Goal: Communication & Community: Answer question/provide support

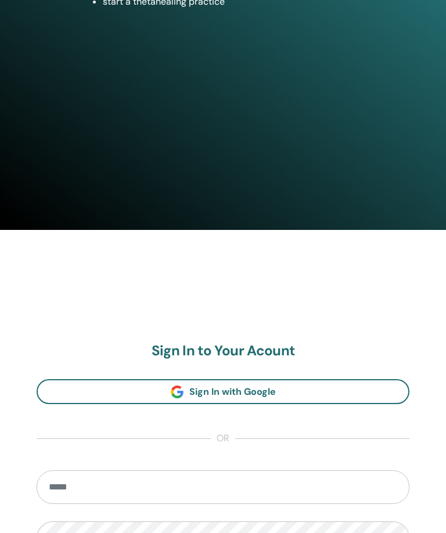
scroll to position [423, 0]
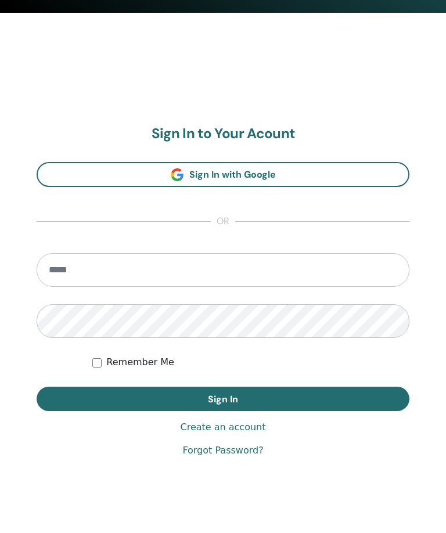
click at [139, 272] on input "email" at bounding box center [223, 271] width 373 height 34
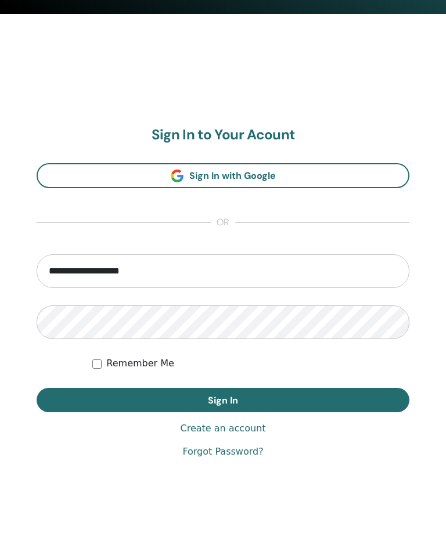
type input "**********"
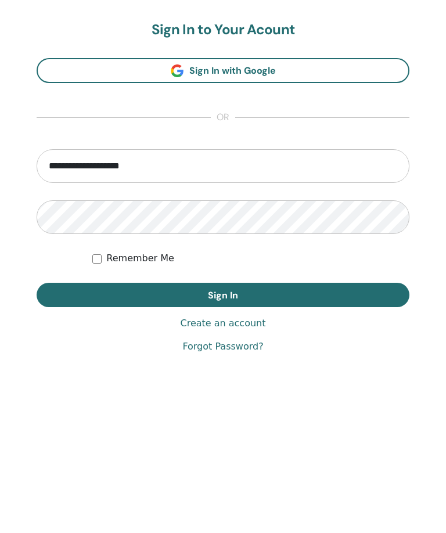
click at [318, 388] on button "Sign In" at bounding box center [223, 400] width 373 height 24
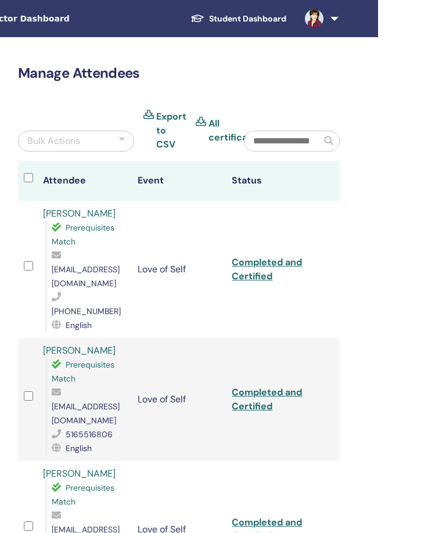
scroll to position [0, 251]
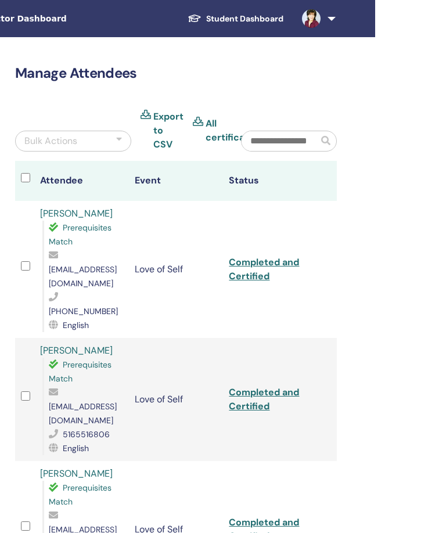
click at [338, 27] on link at bounding box center [317, 18] width 48 height 37
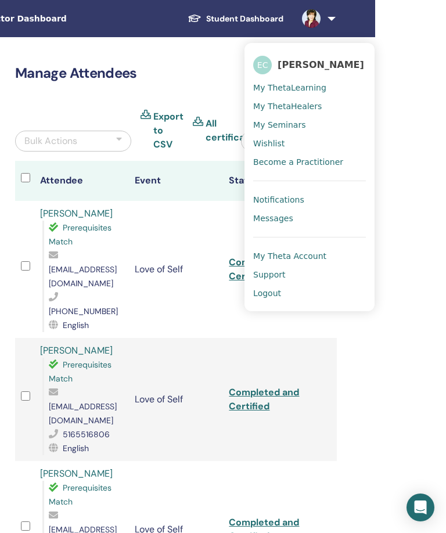
click at [328, 20] on link at bounding box center [317, 18] width 48 height 37
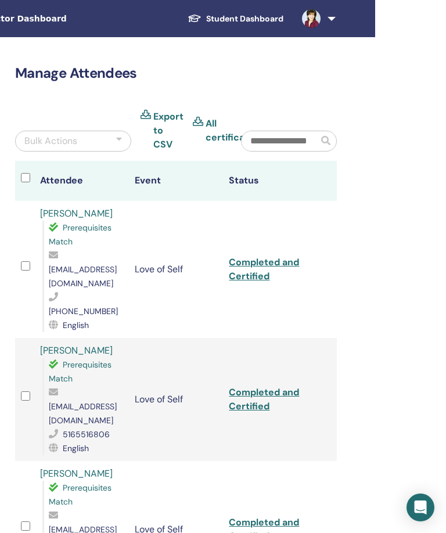
click at [328, 31] on link at bounding box center [317, 18] width 48 height 37
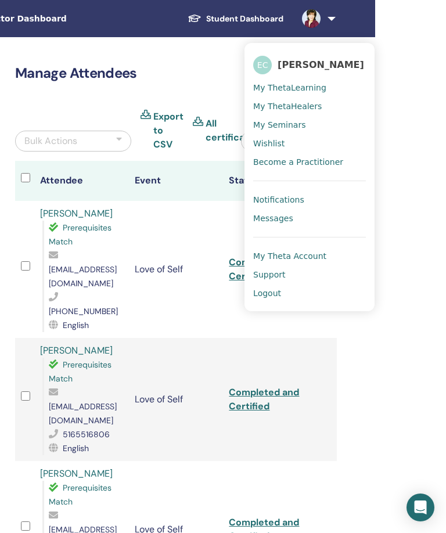
click at [302, 217] on link "Messages" at bounding box center [309, 218] width 113 height 19
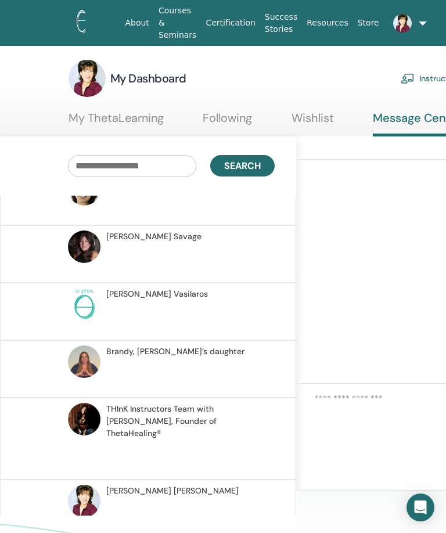
scroll to position [2730, 0]
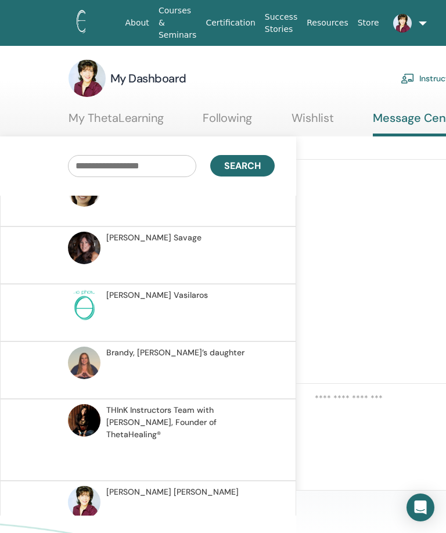
click at [168, 509] on p at bounding box center [190, 515] width 168 height 35
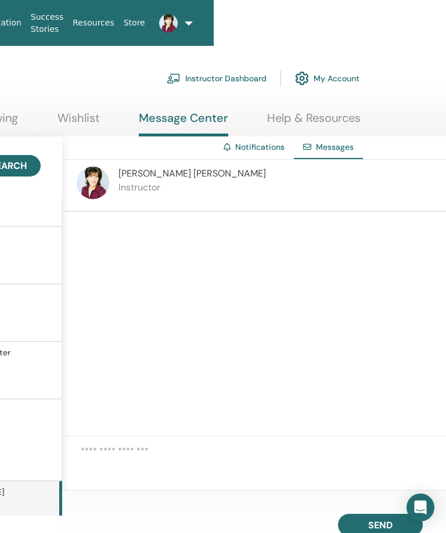
scroll to position [0, 251]
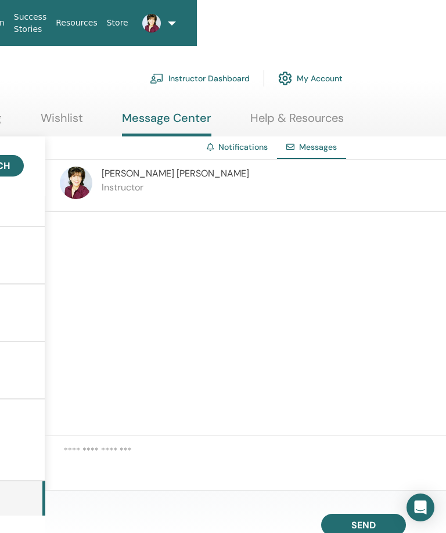
click at [83, 480] on textarea at bounding box center [255, 462] width 382 height 37
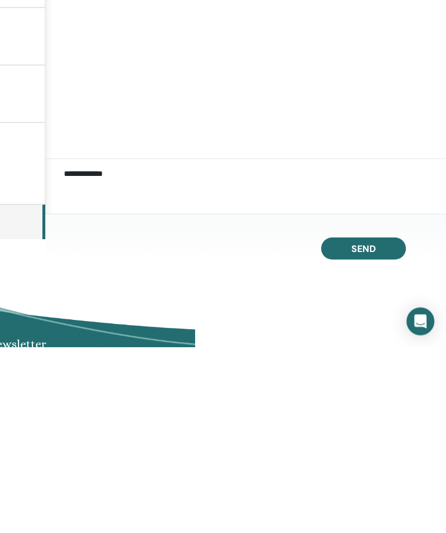
type textarea "**********"
click at [367, 424] on button "Send" at bounding box center [363, 435] width 85 height 22
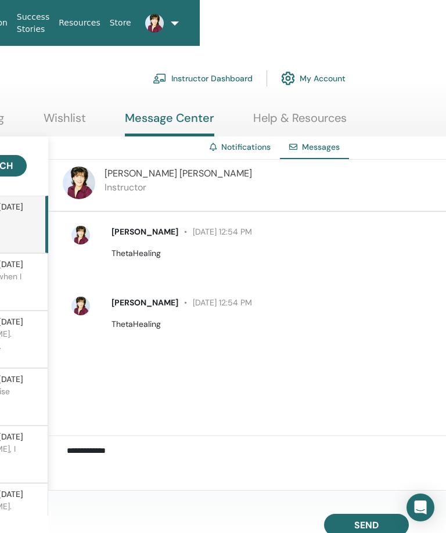
scroll to position [0, 251]
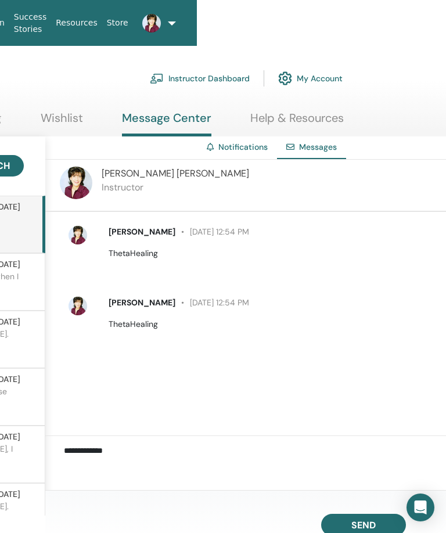
click at [162, 21] on link at bounding box center [147, 23] width 29 height 37
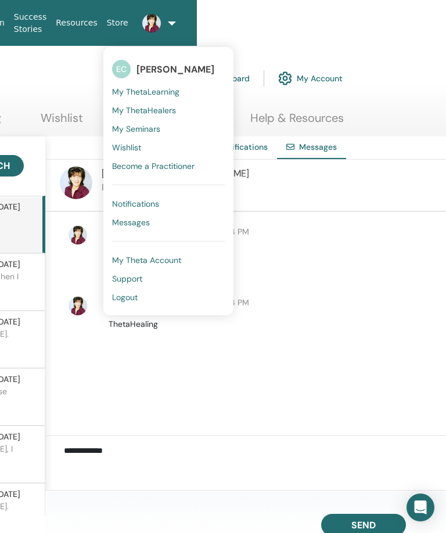
click at [174, 201] on link "Notifications" at bounding box center [168, 204] width 113 height 19
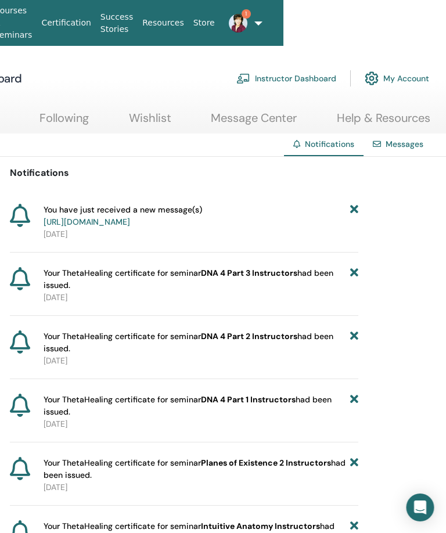
scroll to position [0, 164]
click at [249, 25] on link "1" at bounding box center [234, 23] width 29 height 37
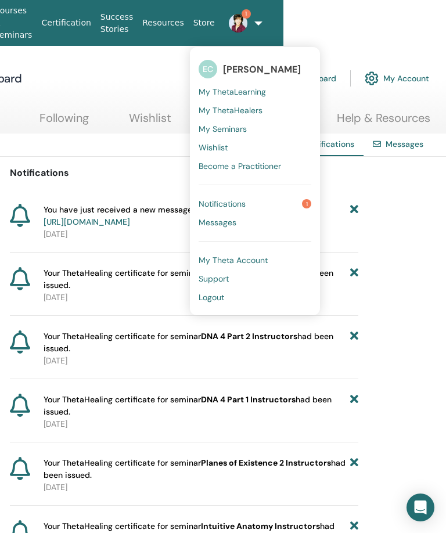
click at [296, 203] on link "Notifications 1" at bounding box center [255, 204] width 113 height 19
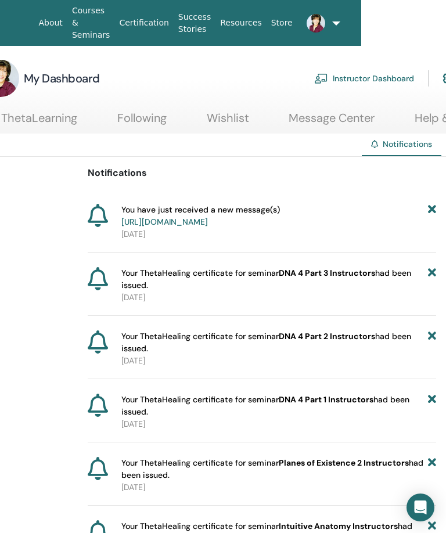
scroll to position [0, 105]
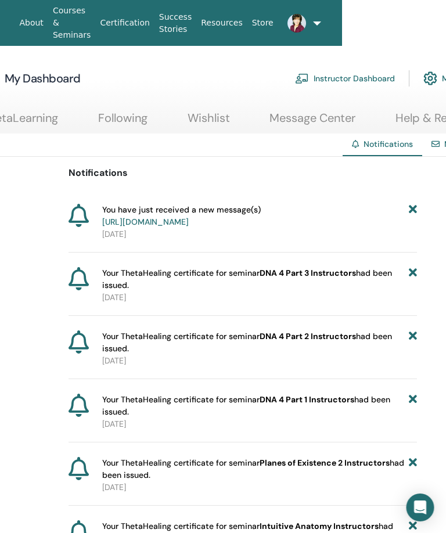
click at [189, 220] on link "https://member.thetahealing.com/message-center/messages/f17556a2-0284-4522-bc22…" at bounding box center [146, 222] width 87 height 10
click at [409, 217] on icon at bounding box center [413, 216] width 8 height 24
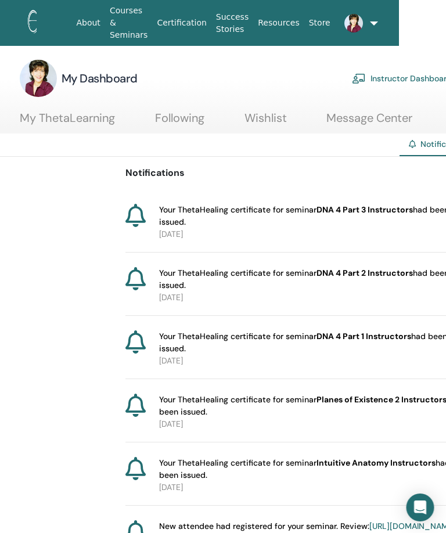
scroll to position [0, 49]
click at [198, 123] on link "Following" at bounding box center [179, 122] width 49 height 23
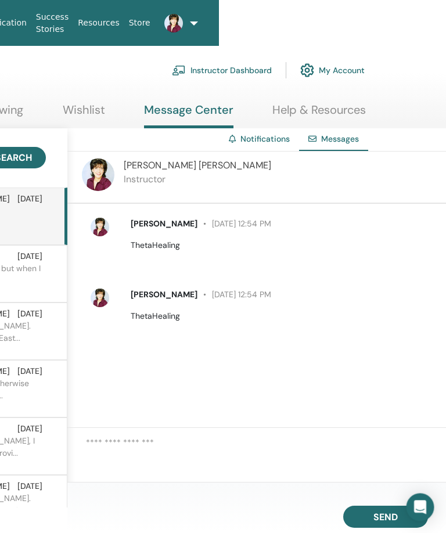
scroll to position [8, 251]
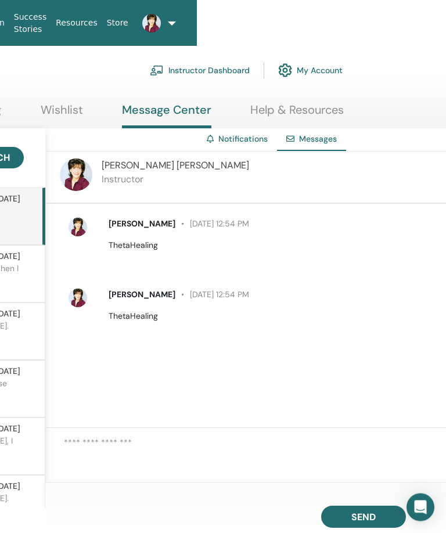
click at [162, 22] on link at bounding box center [147, 23] width 29 height 37
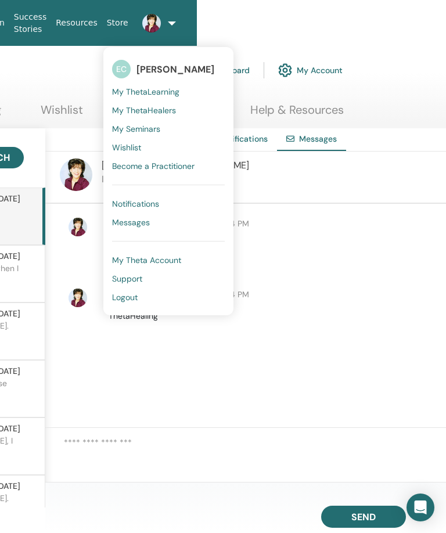
click at [307, 252] on p "ThetaHealing" at bounding box center [271, 245] width 325 height 12
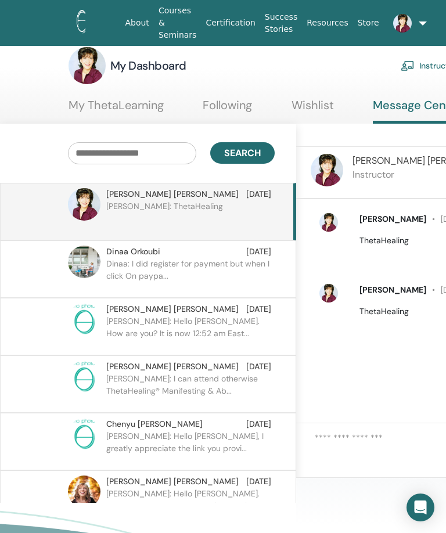
scroll to position [0, 0]
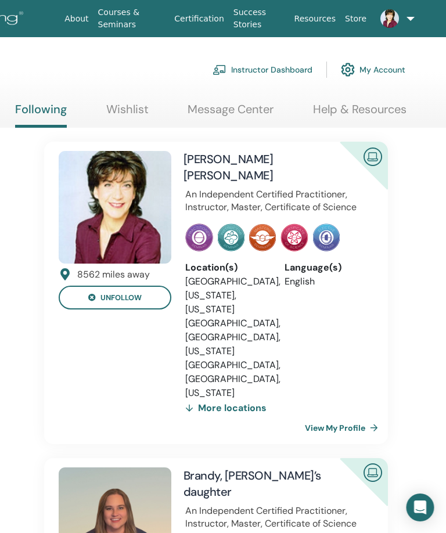
scroll to position [0, 189]
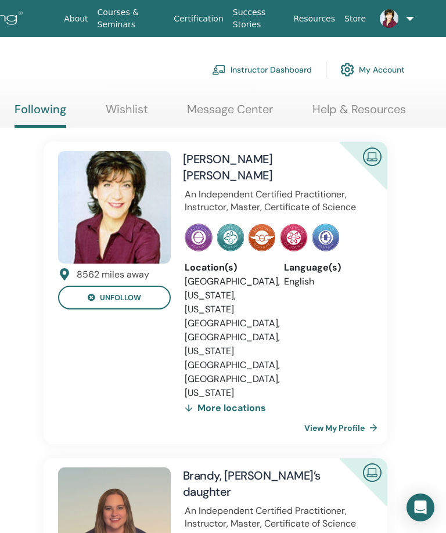
click at [143, 107] on link "Wishlist" at bounding box center [127, 113] width 42 height 23
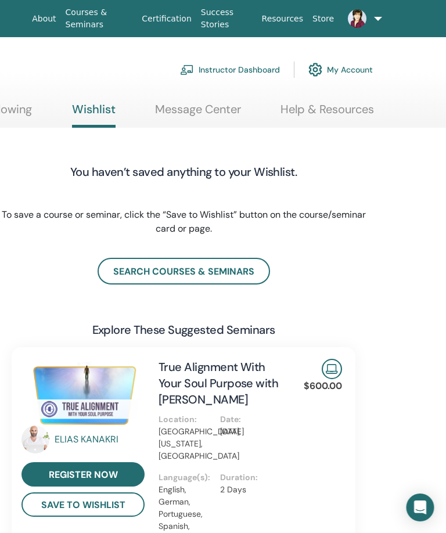
scroll to position [0, 221]
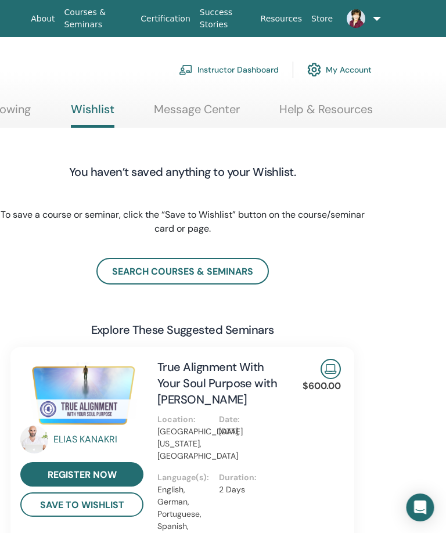
click at [229, 114] on link "Message Center" at bounding box center [198, 113] width 86 height 23
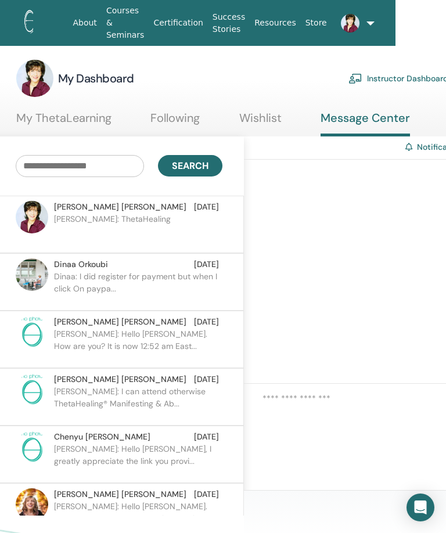
scroll to position [0, 51]
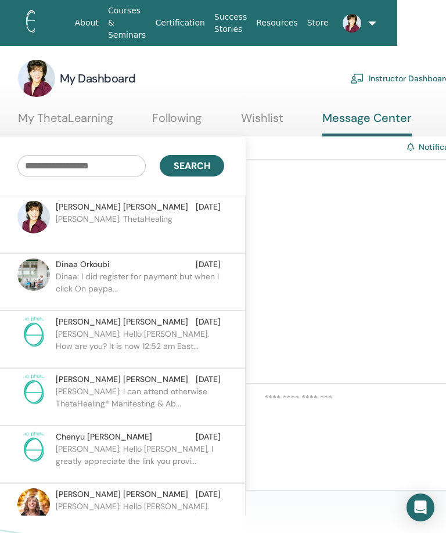
click at [103, 112] on link "My ThetaLearning" at bounding box center [65, 122] width 95 height 23
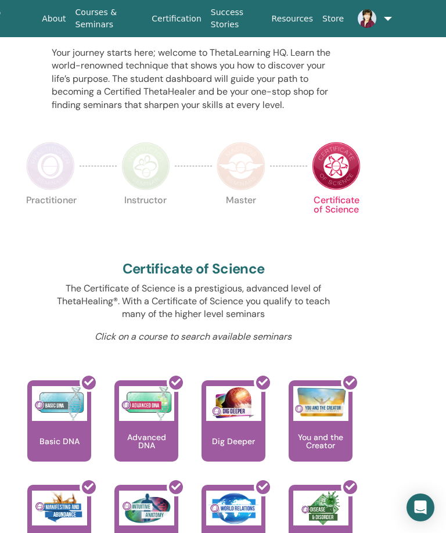
scroll to position [0, 211]
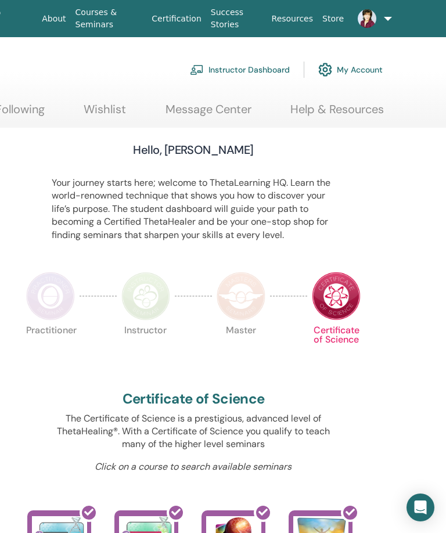
click at [261, 70] on link "Instructor Dashboard" at bounding box center [240, 70] width 100 height 26
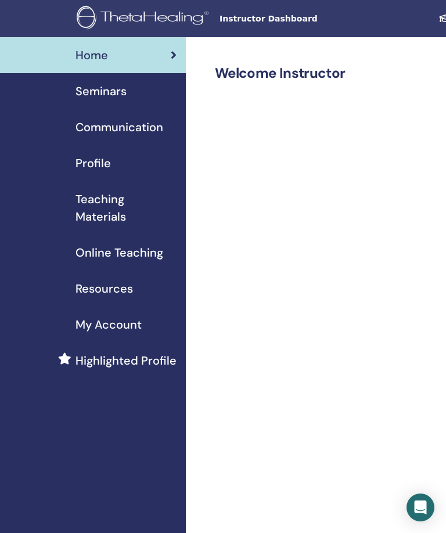
click at [157, 124] on span "Communication" at bounding box center [120, 127] width 88 height 17
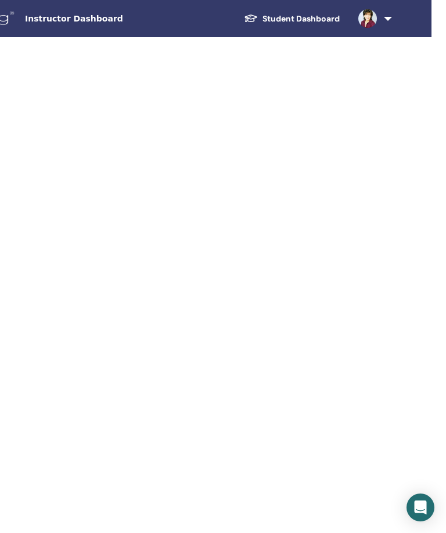
scroll to position [0, 251]
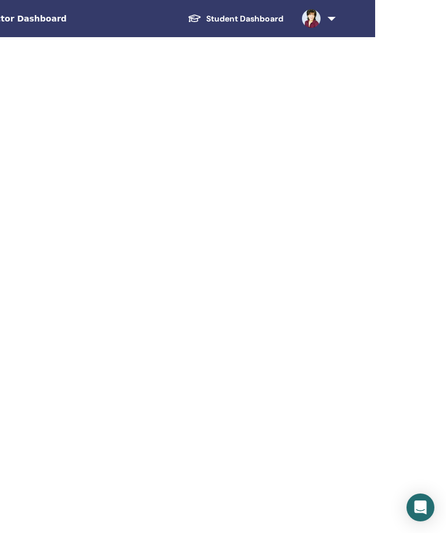
click at [329, 15] on link at bounding box center [317, 18] width 48 height 37
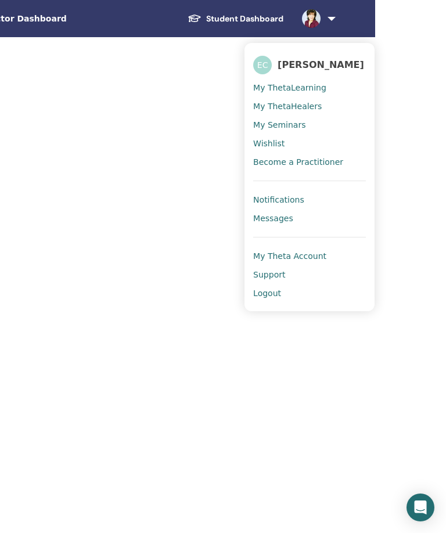
click at [290, 295] on link "Logout" at bounding box center [309, 293] width 113 height 19
